Goal: Information Seeking & Learning: Learn about a topic

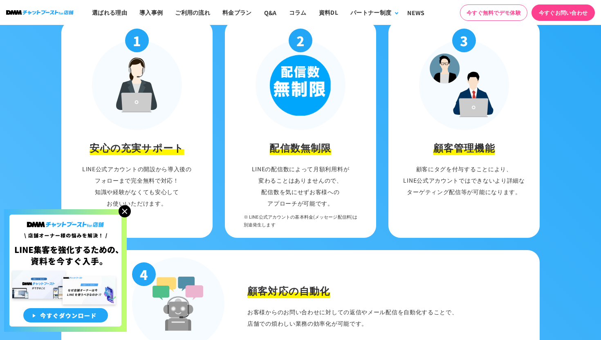
scroll to position [958, 0]
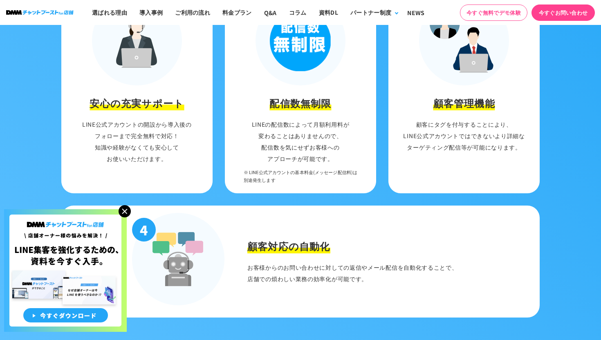
click at [127, 211] on img at bounding box center [124, 211] width 12 height 12
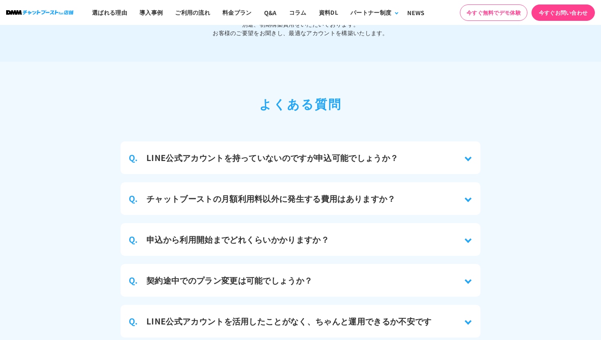
scroll to position [3515, 0]
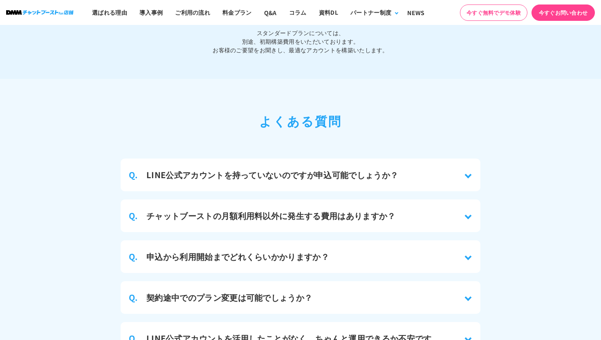
click at [407, 163] on div "Q. LINE公式アカウントを持っていないのですが申込可能でしょうか？" at bounding box center [300, 175] width 359 height 33
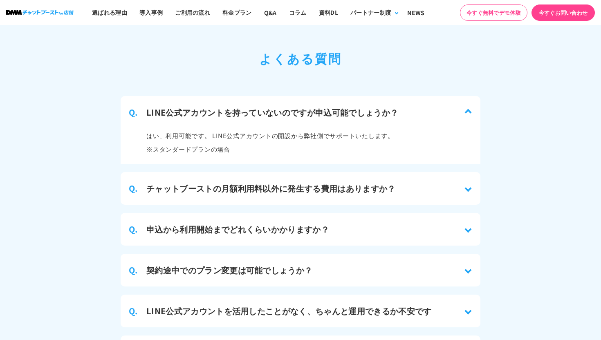
scroll to position [3579, 0]
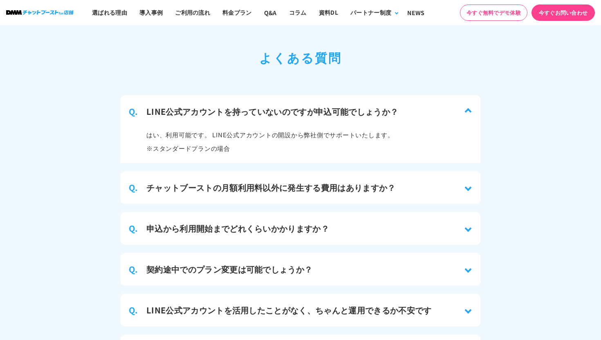
click at [407, 176] on div "Q. チャットブーストの月額利用料以外に発生する費用はありますか？" at bounding box center [300, 187] width 359 height 33
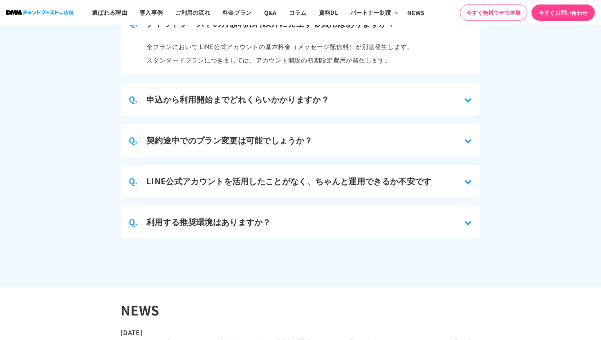
scroll to position [3730, 0]
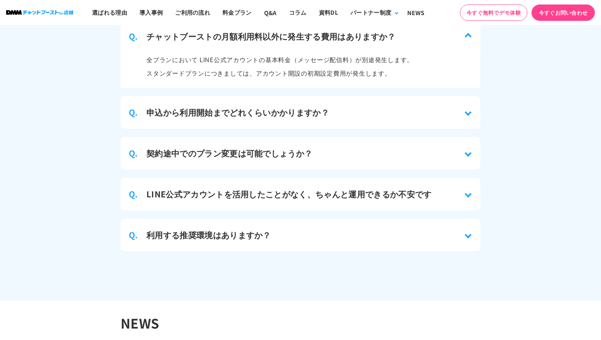
click at [447, 97] on div "Q. 申込から利用開始までどれくらいかかりますか？" at bounding box center [300, 112] width 359 height 33
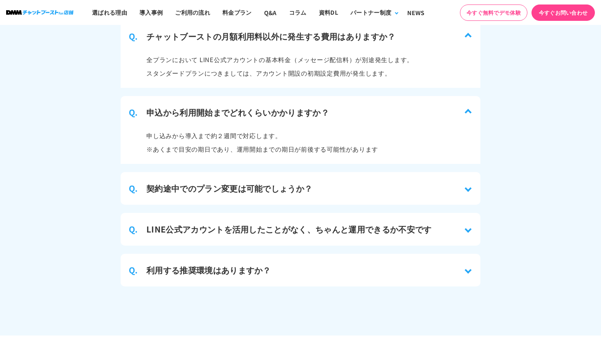
click at [471, 179] on div "Q. 契約途中でのプラン変更は可能でしょうか？" at bounding box center [300, 188] width 359 height 33
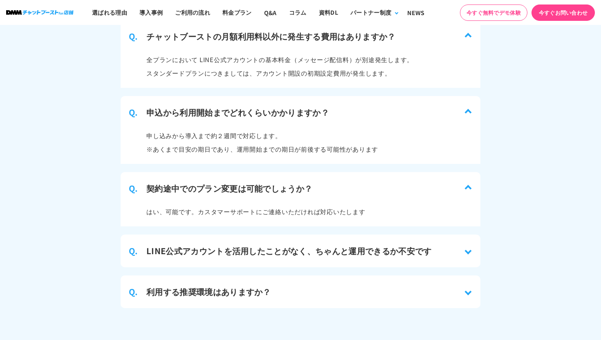
click at [469, 243] on div "Q. LINE公式アカウントを活用したことがなく、ちゃんと運用できるか不安です" at bounding box center [300, 250] width 359 height 33
